Goal: Transaction & Acquisition: Book appointment/travel/reservation

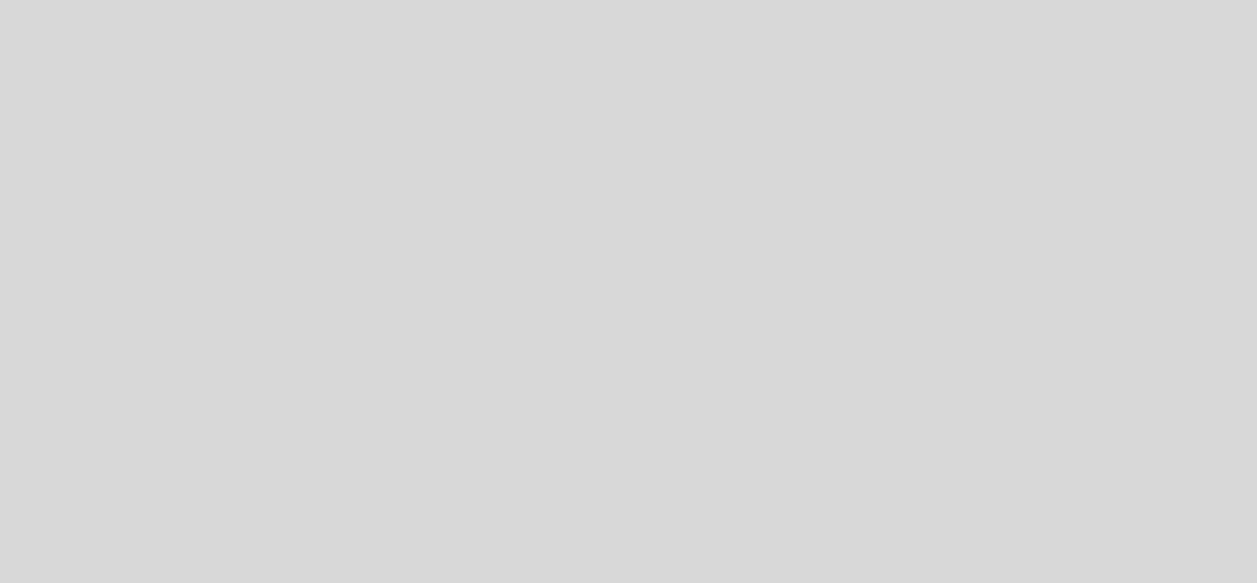
select select "es"
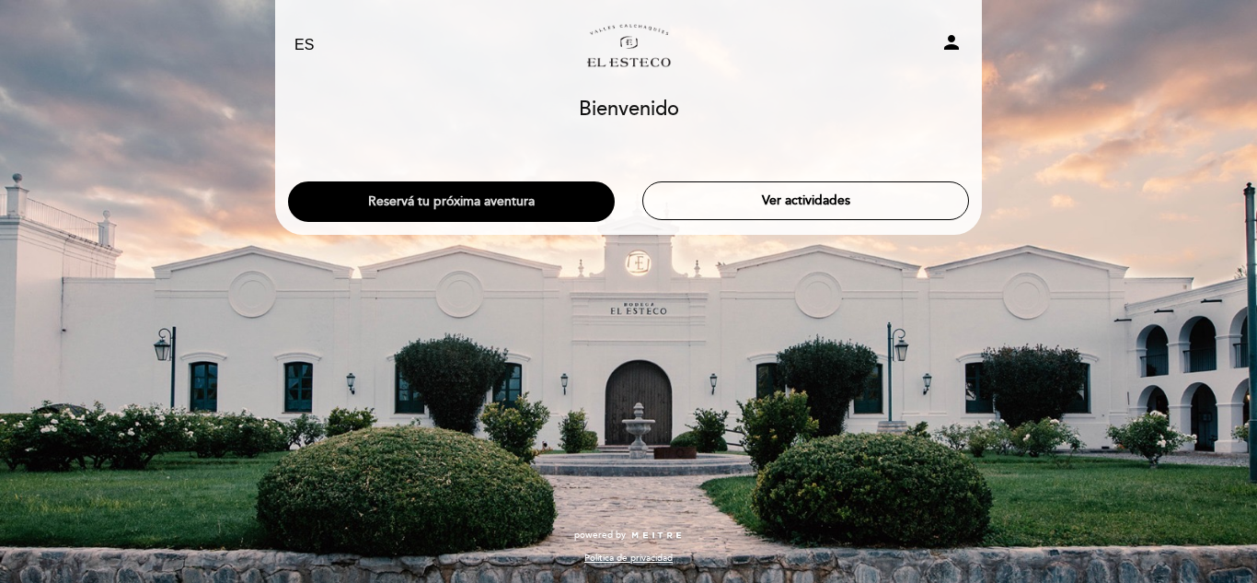
click at [476, 202] on button "Reservá tu próxima aventura" at bounding box center [451, 201] width 327 height 40
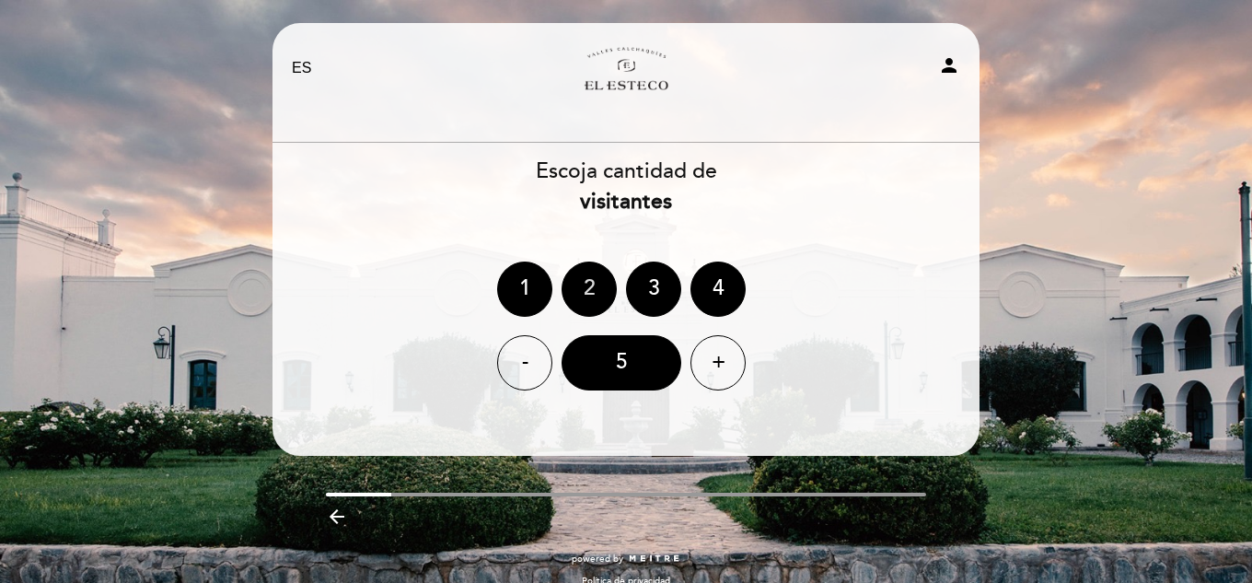
click at [590, 284] on div "2" at bounding box center [588, 288] width 55 height 55
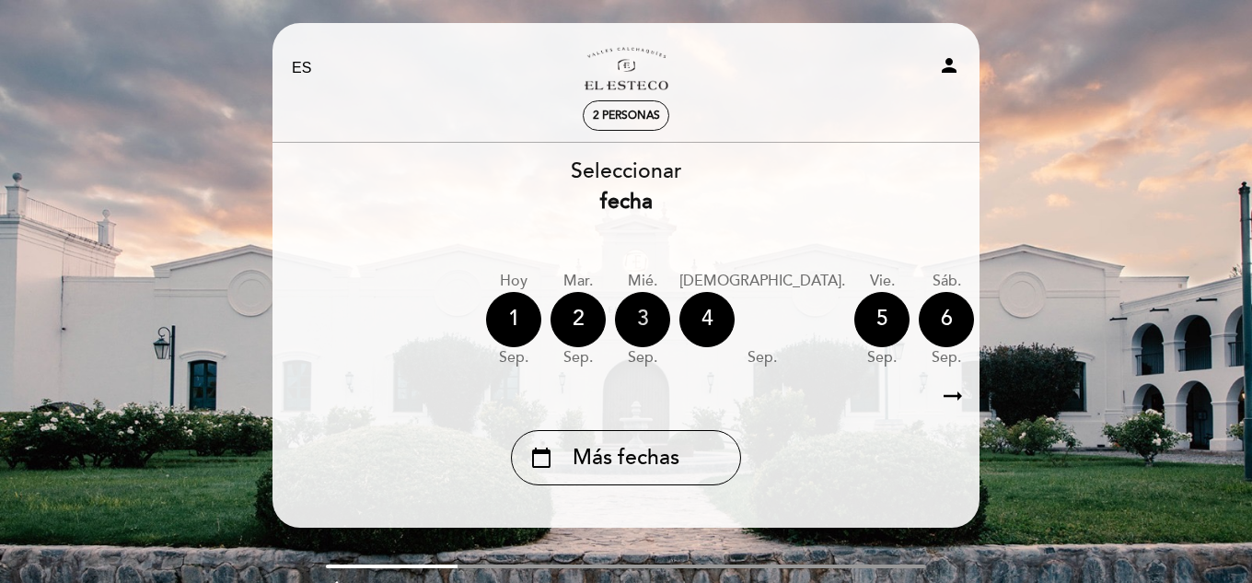
click at [634, 325] on div "3" at bounding box center [642, 319] width 55 height 55
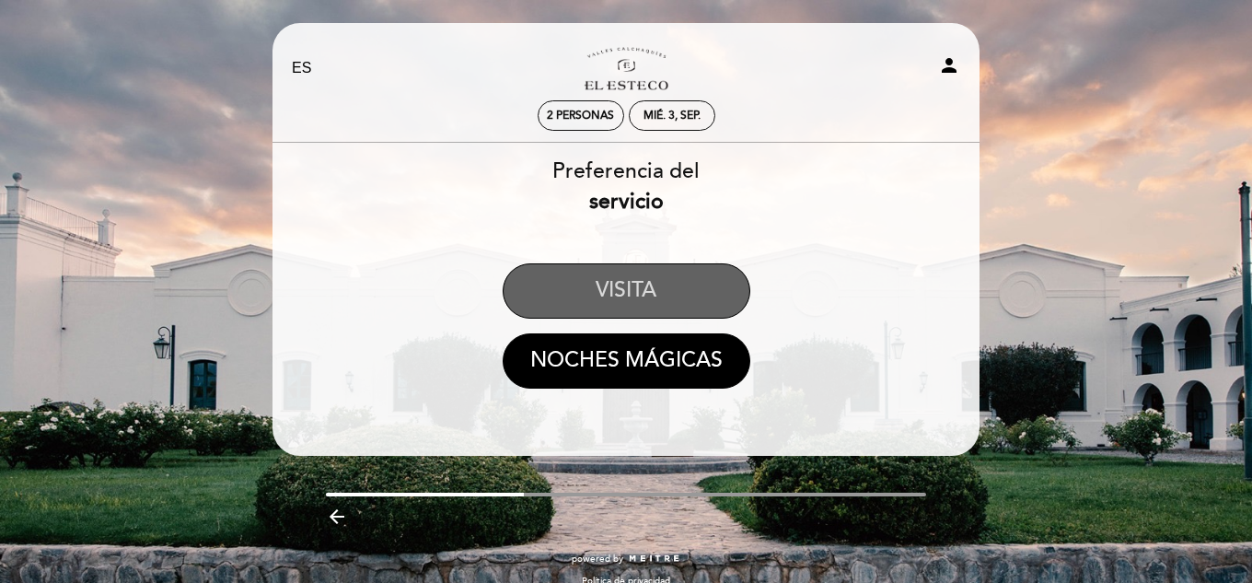
click at [652, 297] on button "VISITA" at bounding box center [627, 290] width 248 height 55
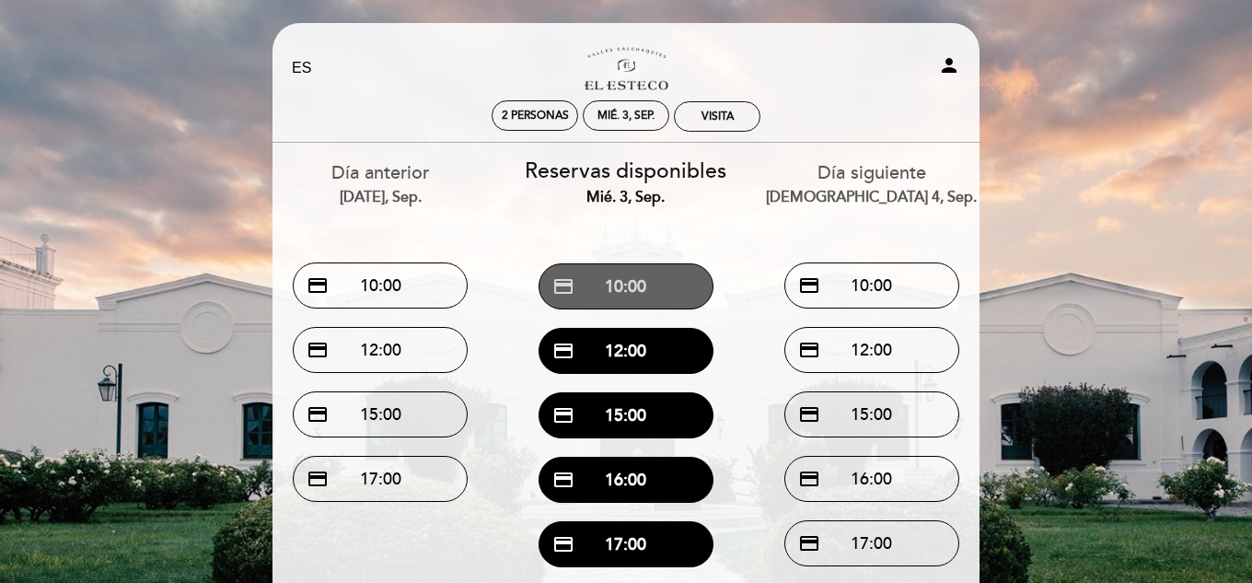
click at [675, 284] on button "credit_card 10:00" at bounding box center [625, 286] width 175 height 46
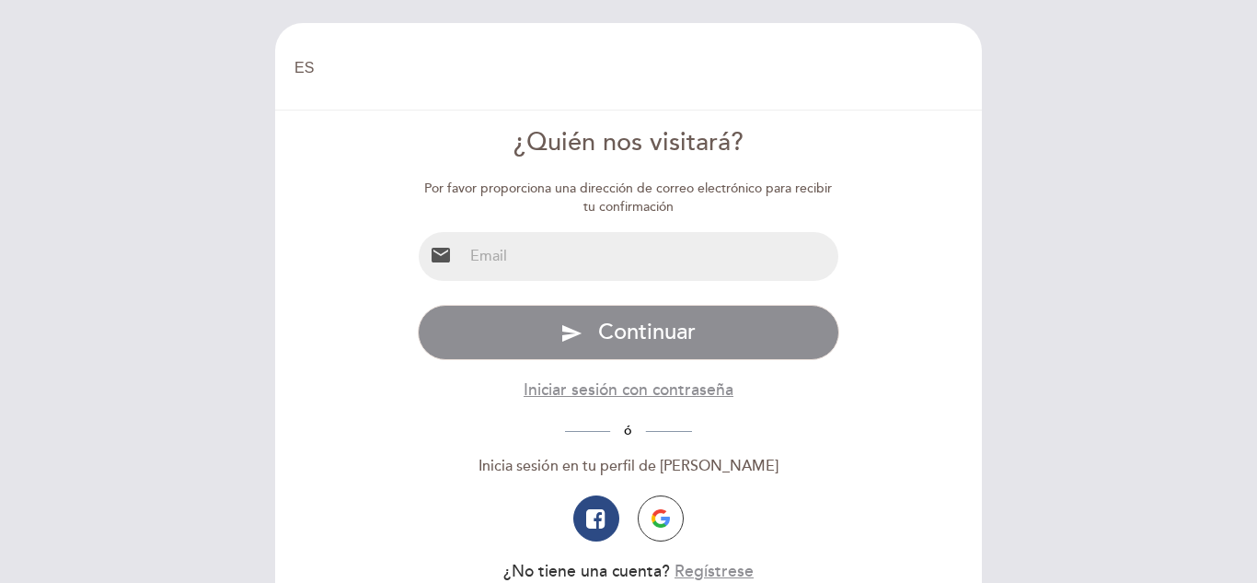
select select "es"
click at [678, 263] on input "email" at bounding box center [651, 256] width 376 height 49
type input "[EMAIL_ADDRESS][DOMAIN_NAME]"
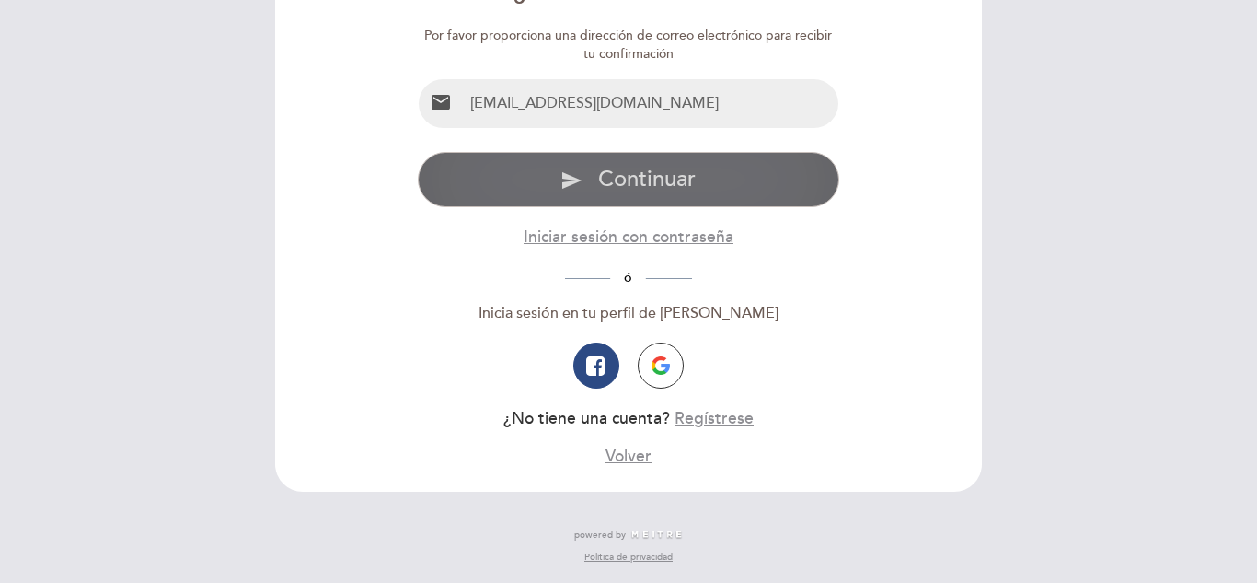
click at [744, 189] on button "send Continuar" at bounding box center [629, 179] width 422 height 55
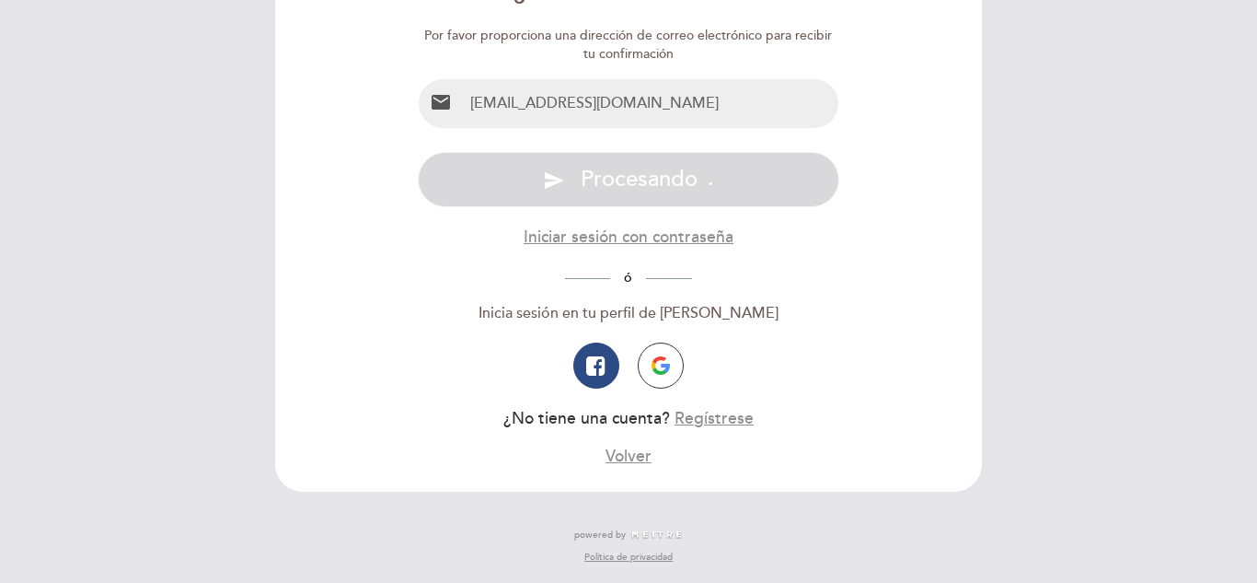
scroll to position [0, 0]
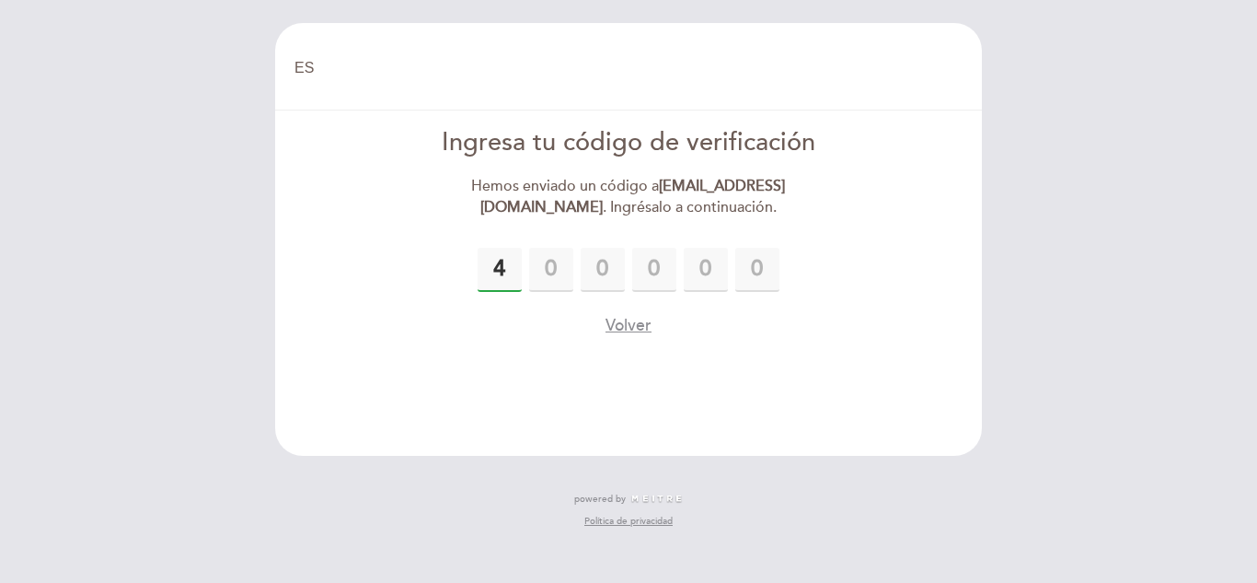
type input "4"
type input "7"
type input "6"
type input "3"
type input "2"
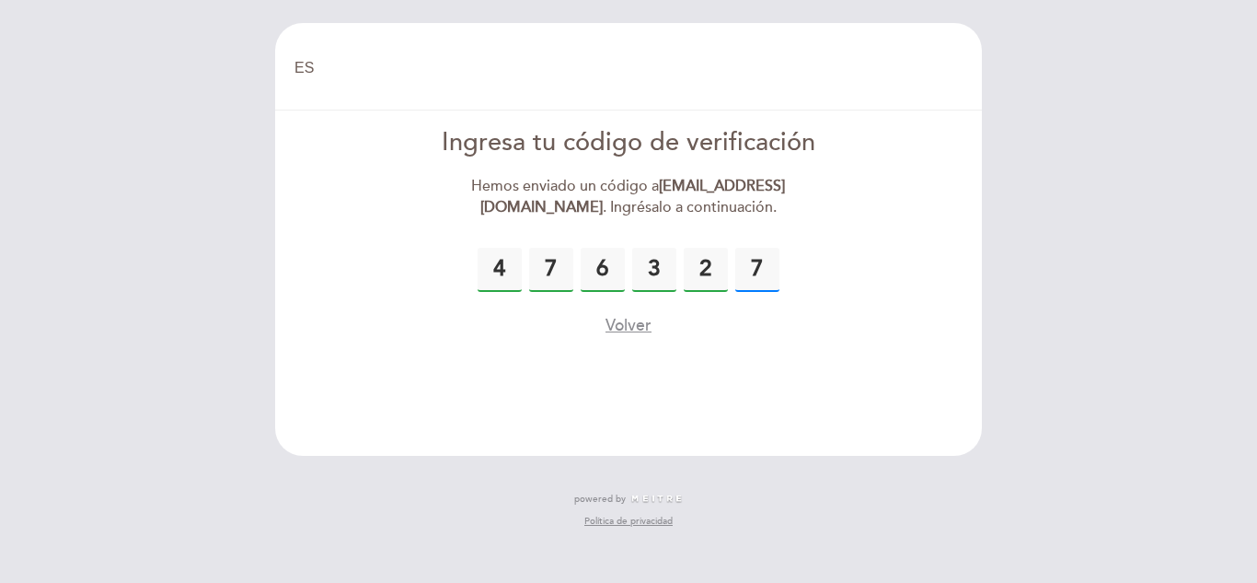
type input "7"
